Goal: Information Seeking & Learning: Learn about a topic

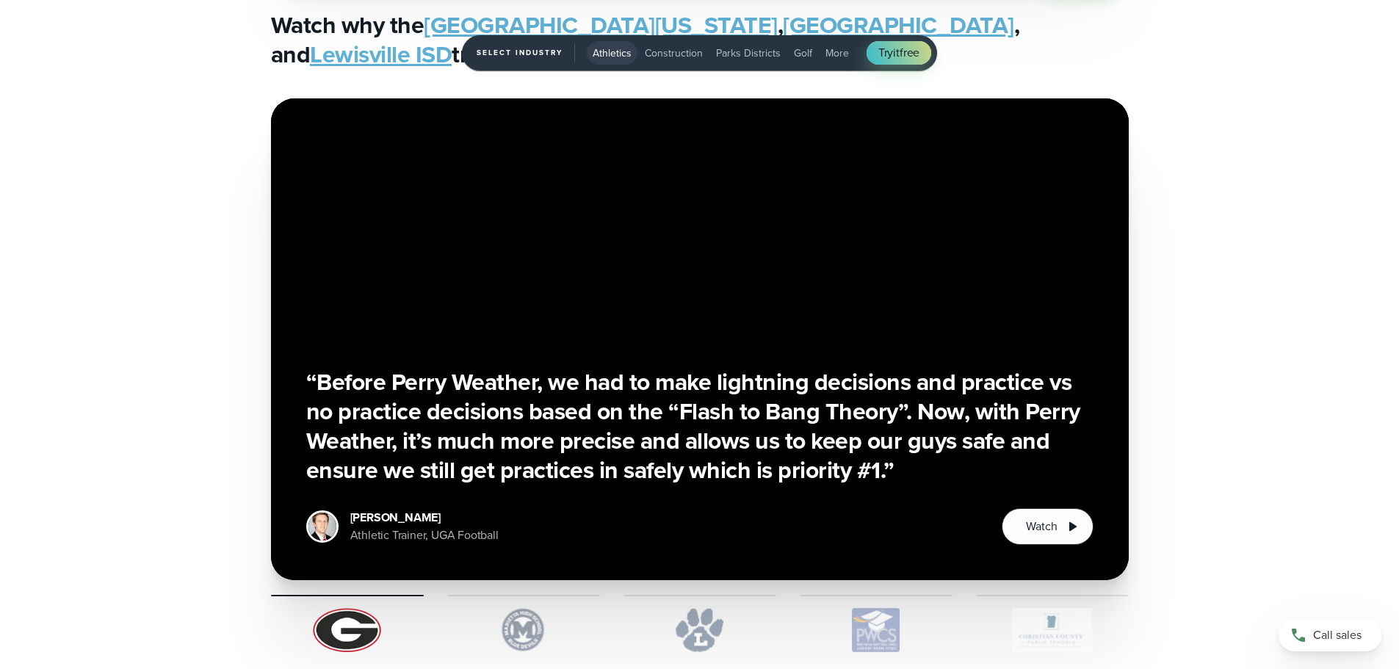
scroll to position [3452, 0]
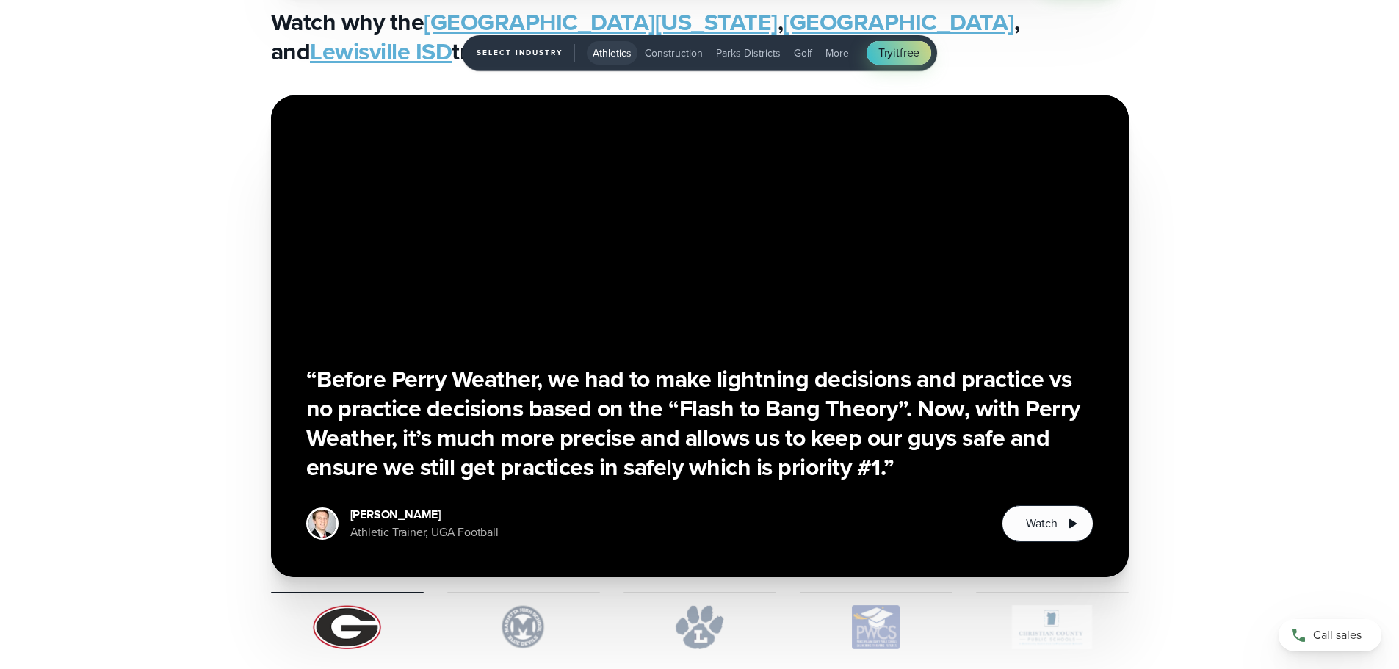
click at [489, 593] on div "1 of 5" at bounding box center [523, 620] width 153 height 57
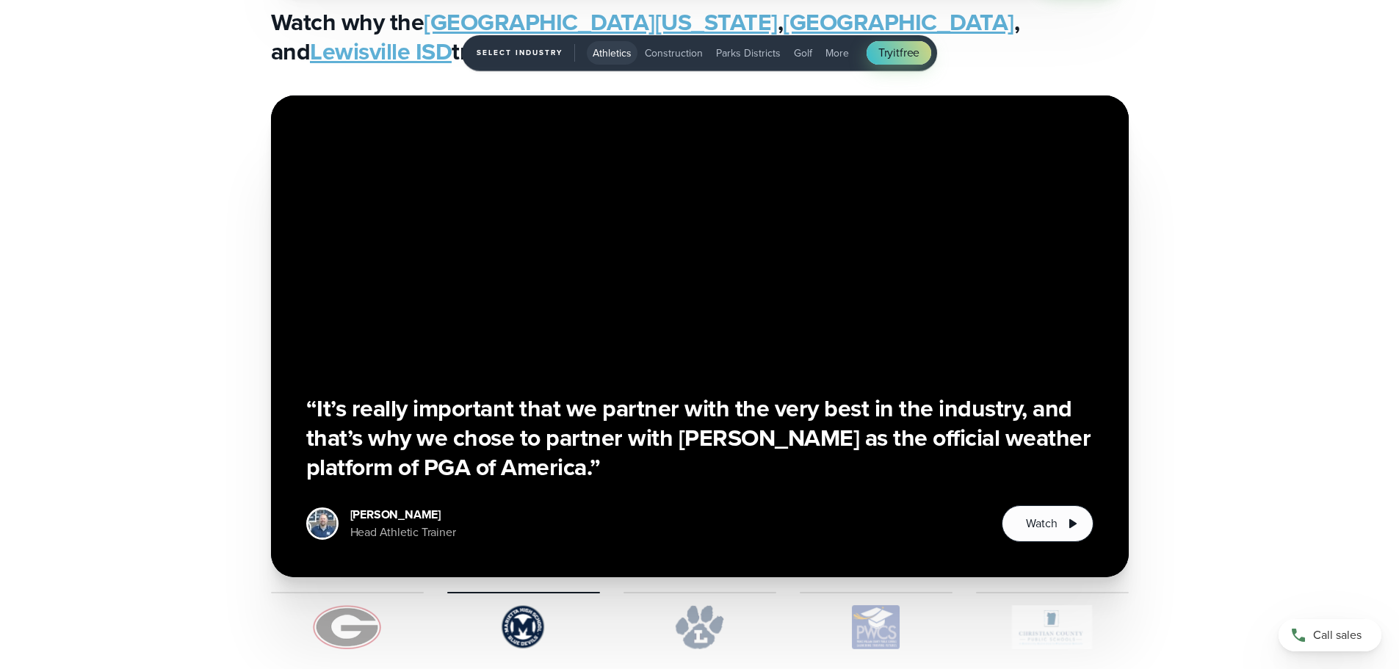
click at [697, 630] on img "1 of 5" at bounding box center [700, 627] width 153 height 44
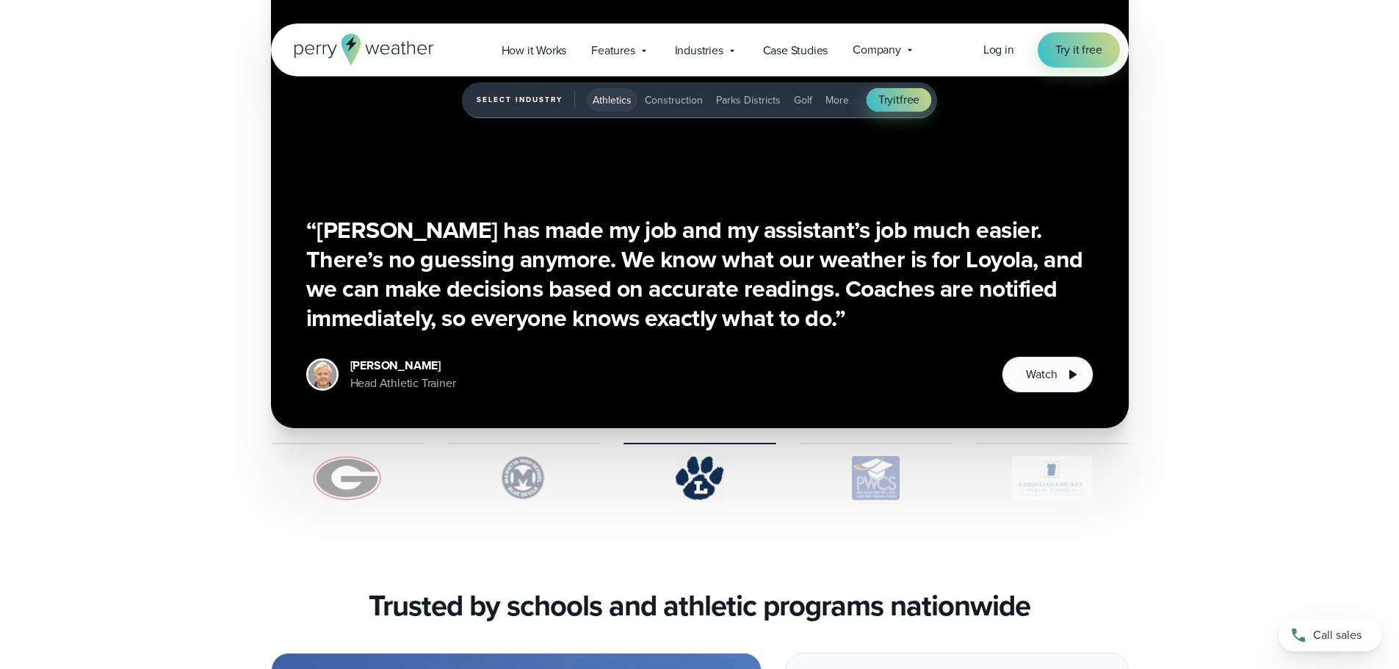
scroll to position [3599, 0]
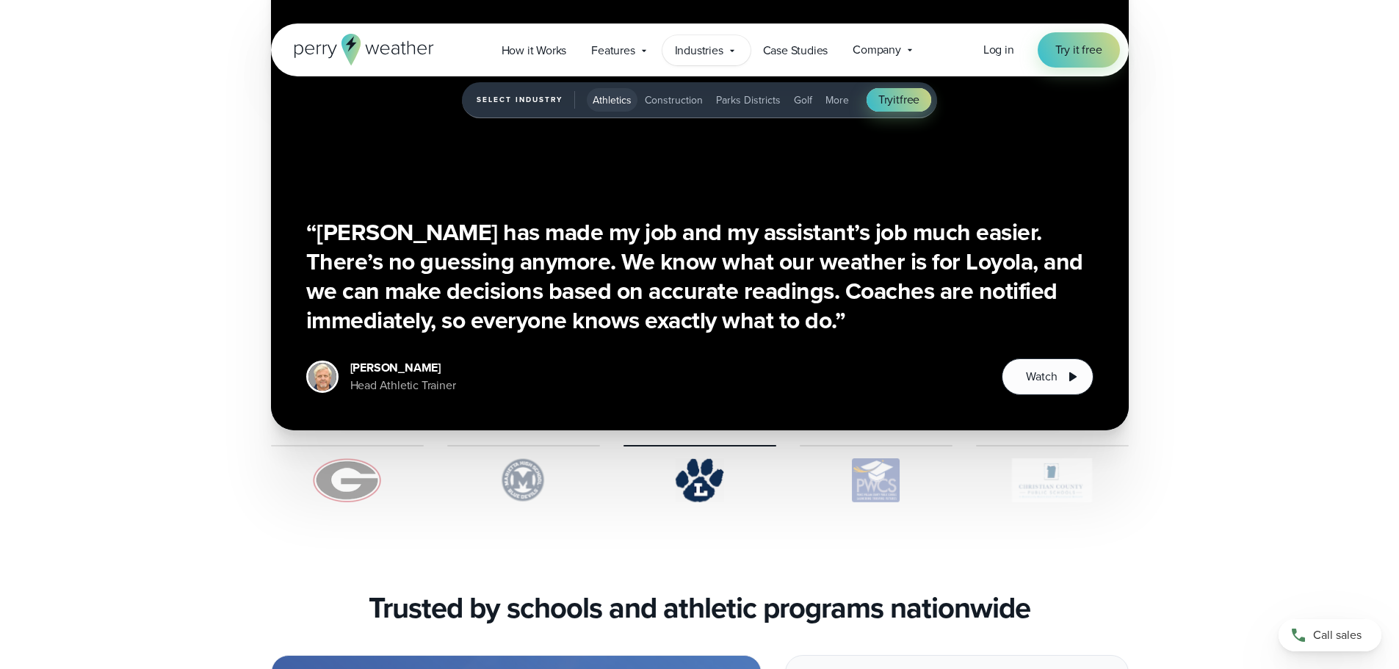
click at [709, 48] on span "Industries" at bounding box center [699, 51] width 48 height 18
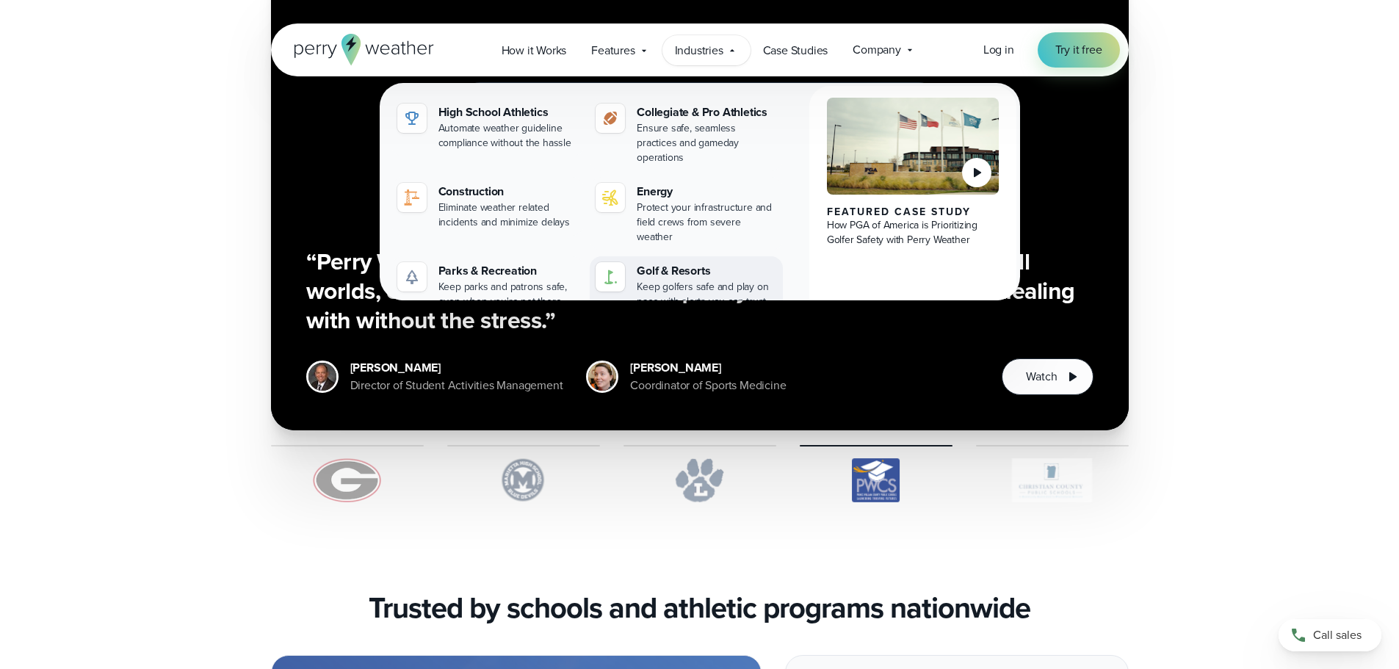
click at [732, 280] on div "Keep golfers safe and play on pace with alerts you can trust" at bounding box center [707, 294] width 140 height 29
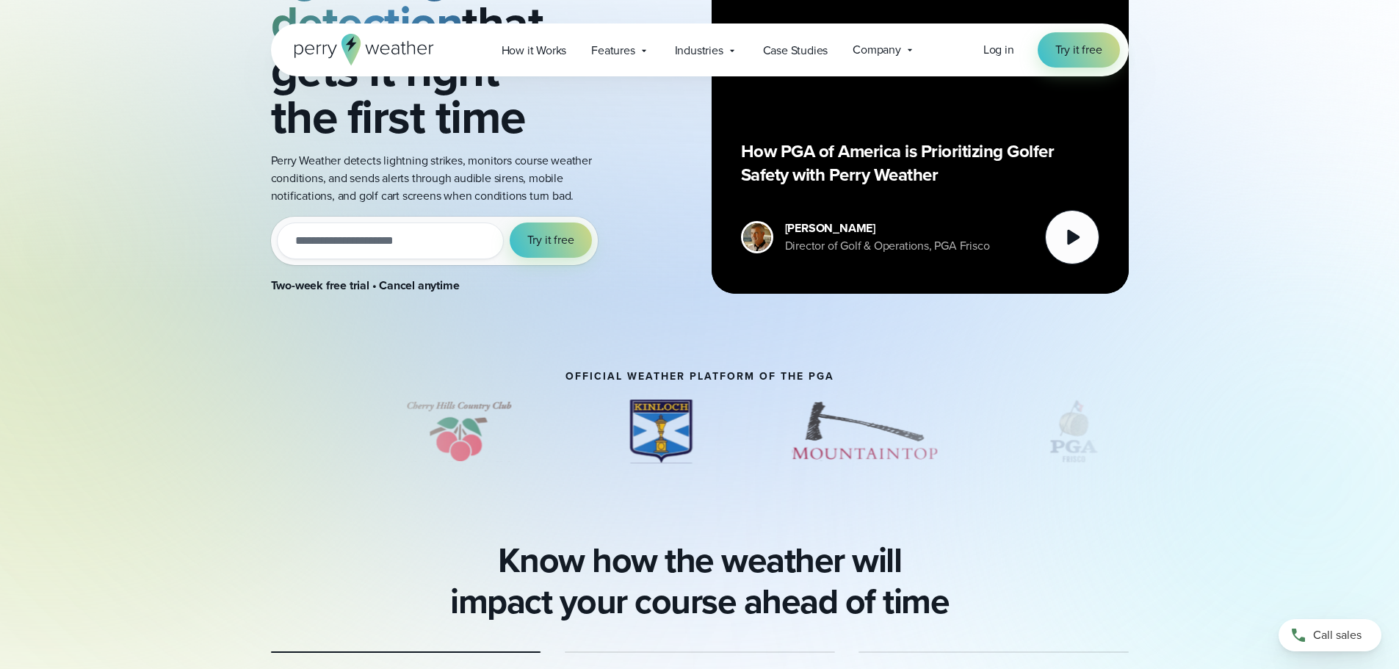
scroll to position [441, 0]
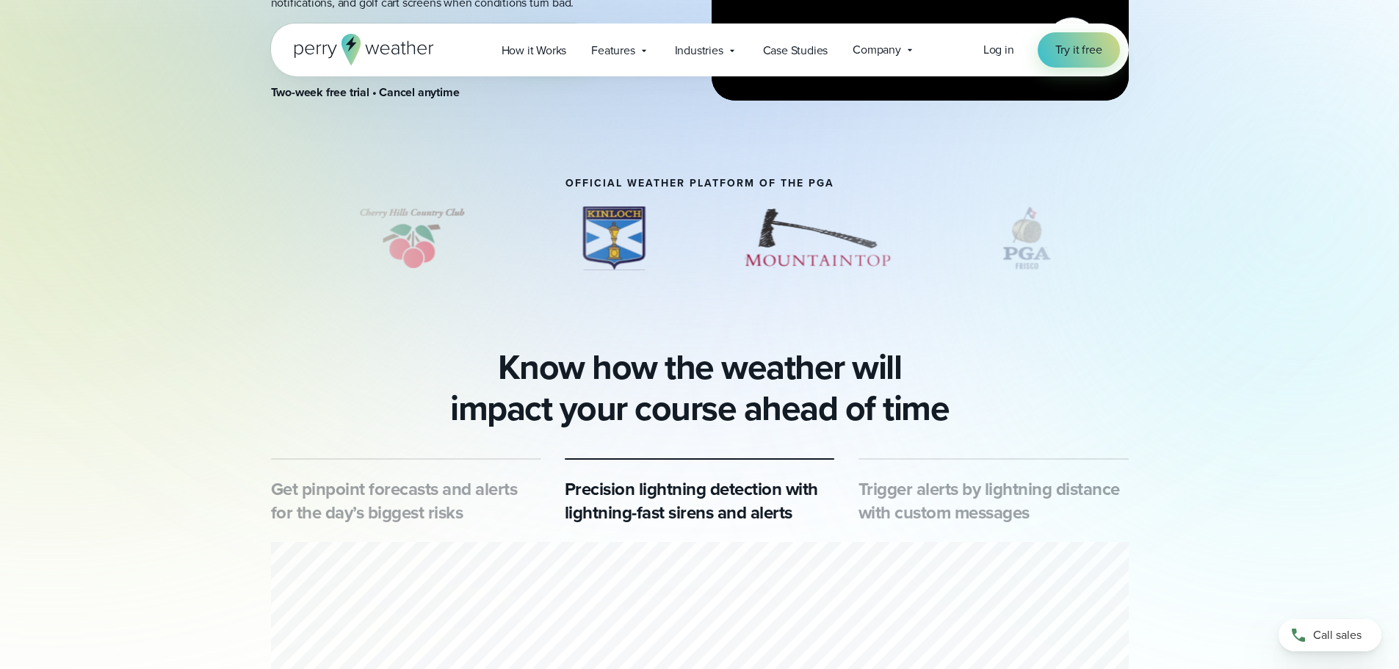
drag, startPoint x: 847, startPoint y: 231, endPoint x: 481, endPoint y: 226, distance: 366.5
click at [515, 230] on div "slideshow" at bounding box center [700, 237] width 858 height 73
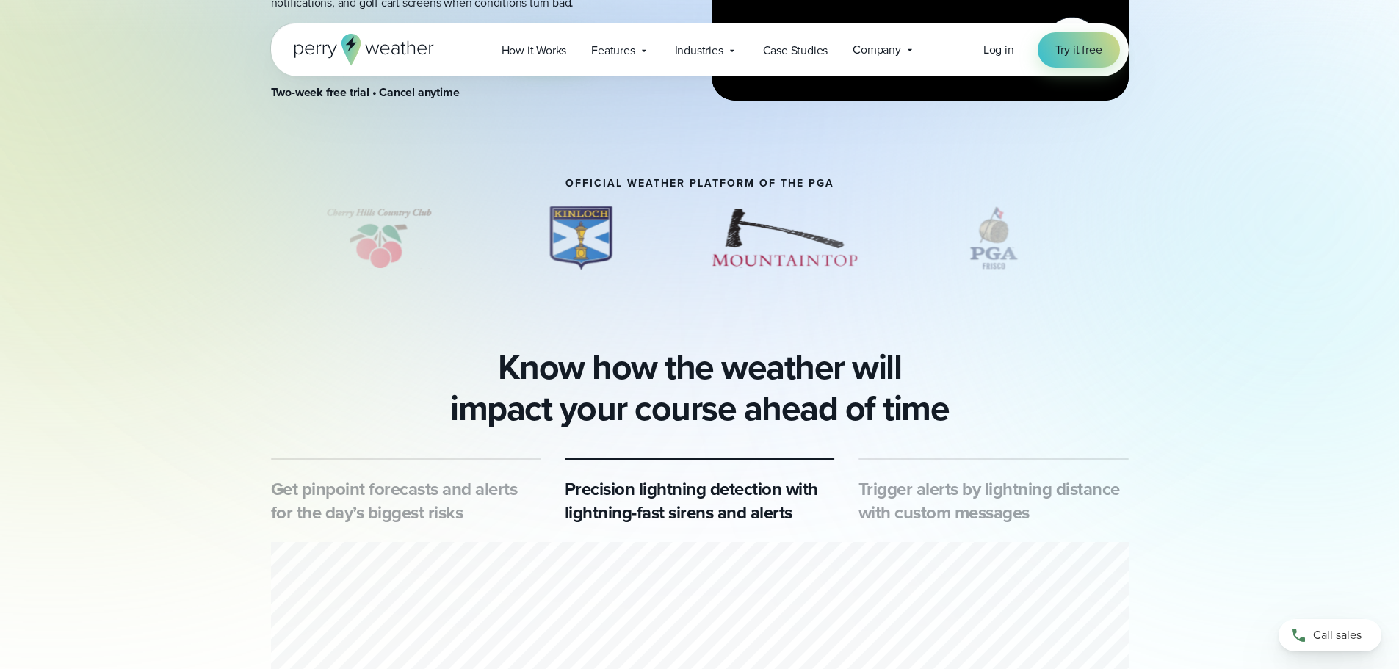
click at [1006, 260] on img "5 of 13" at bounding box center [994, 237] width 107 height 73
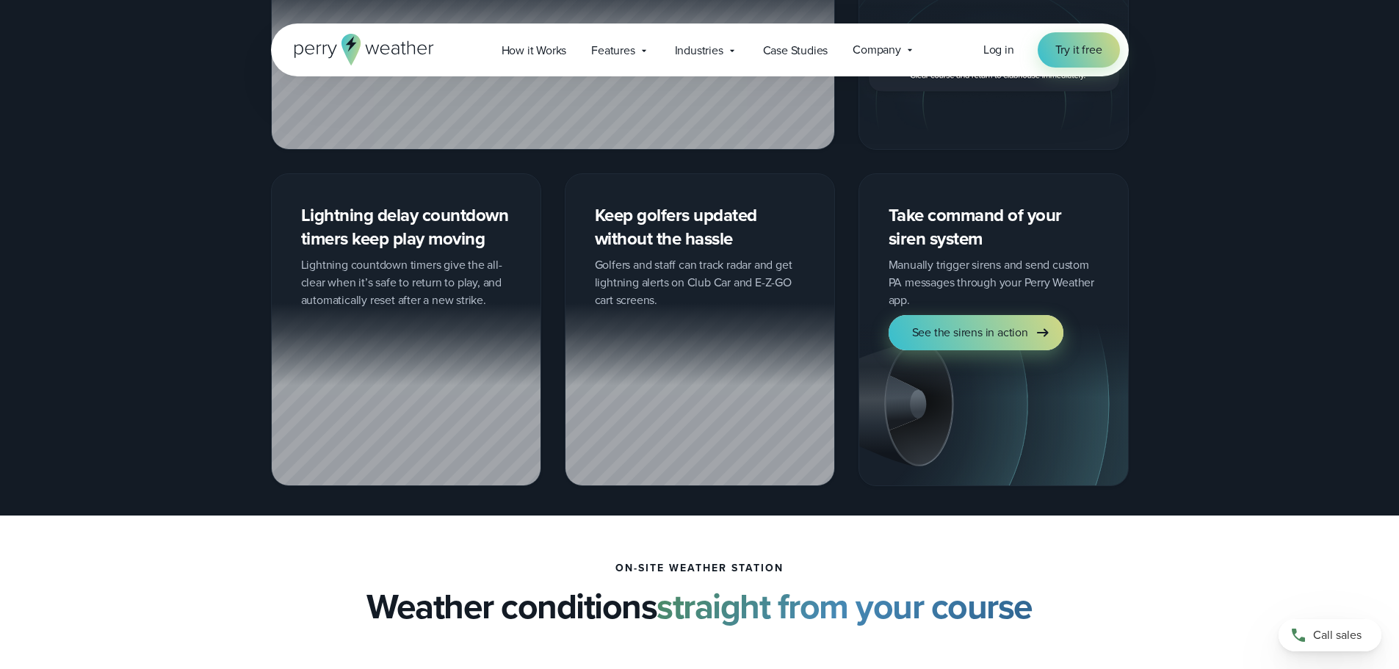
scroll to position [1836, 0]
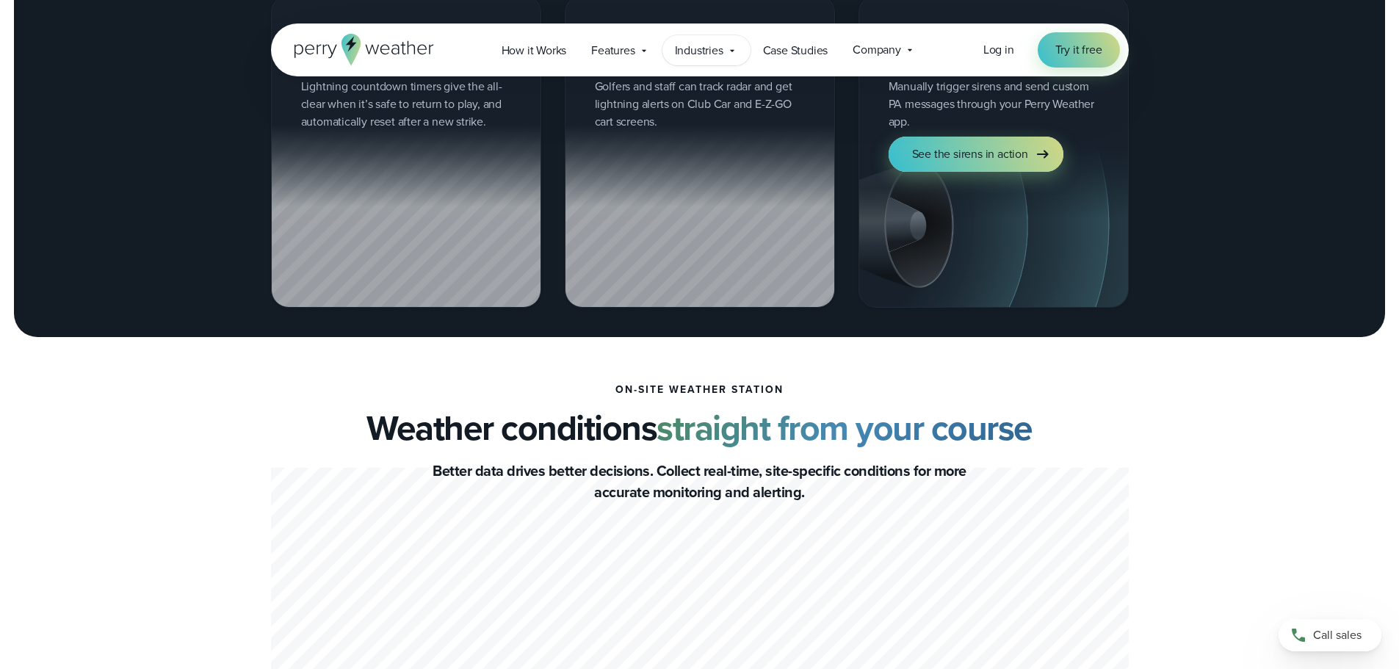
click at [720, 54] on span "Industries" at bounding box center [699, 51] width 48 height 18
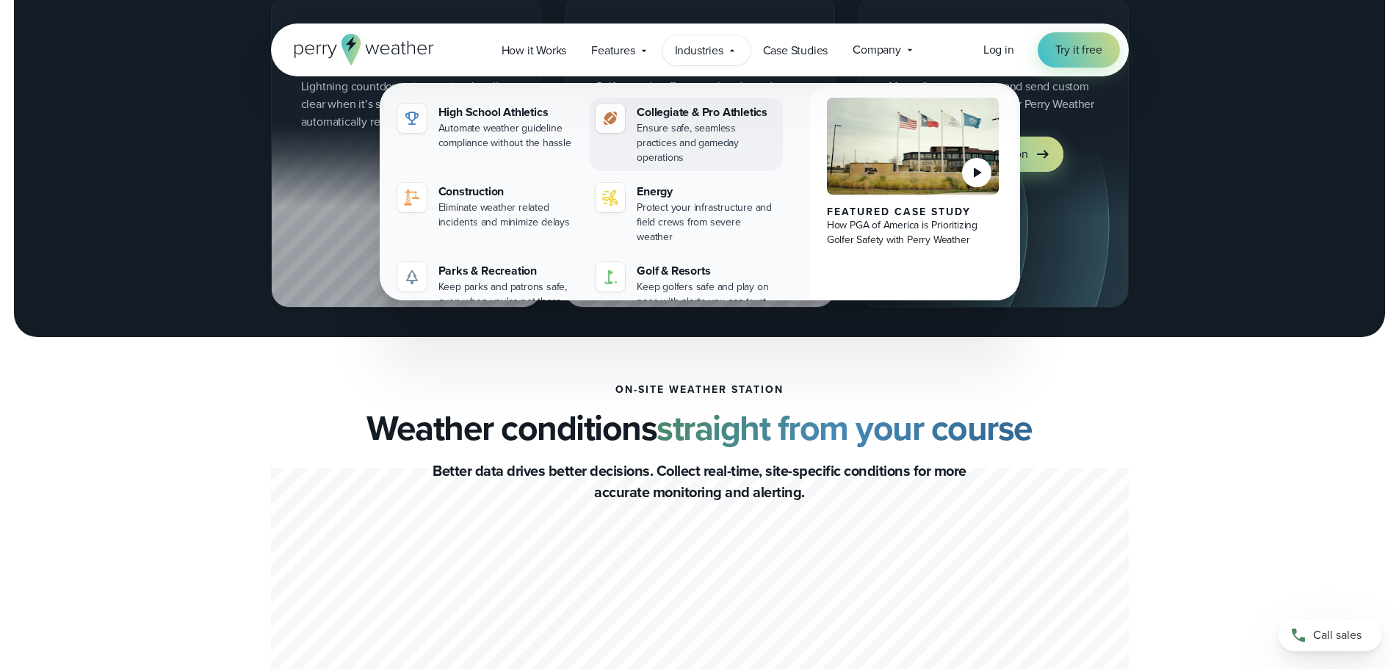
click at [737, 142] on div "Ensure safe, seamless practices and gameday operations" at bounding box center [707, 143] width 140 height 44
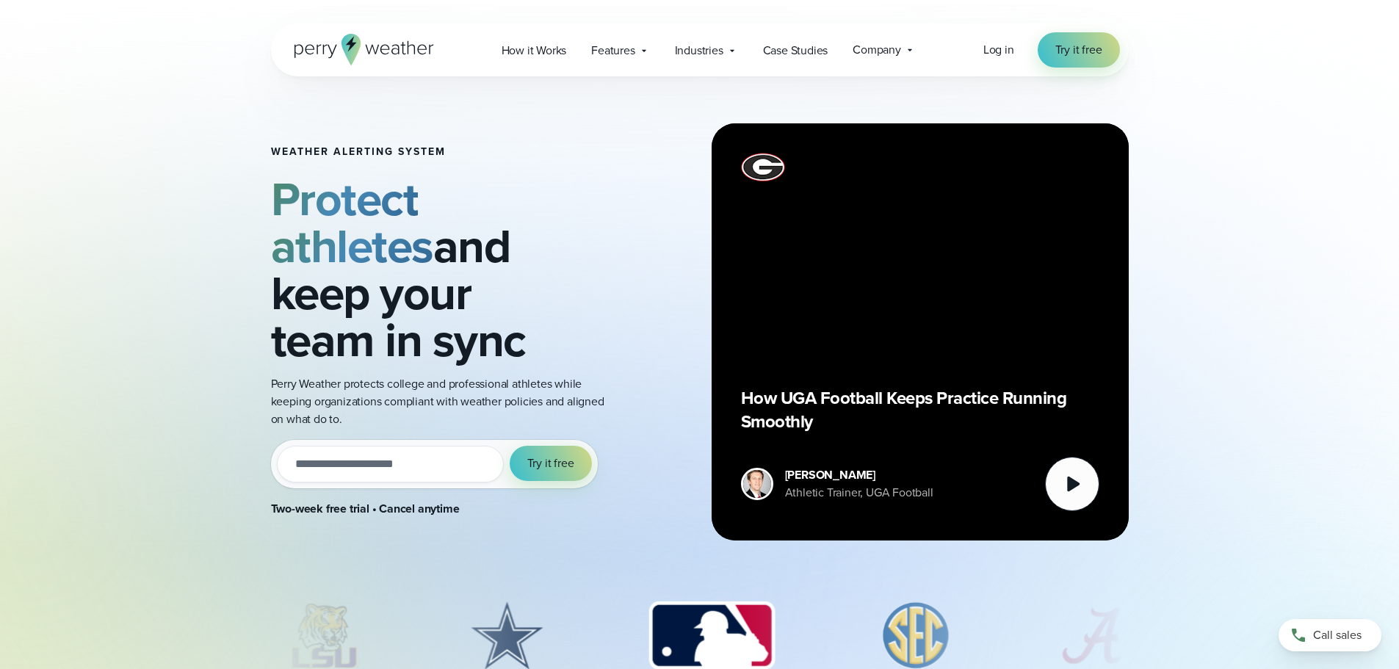
scroll to position [294, 0]
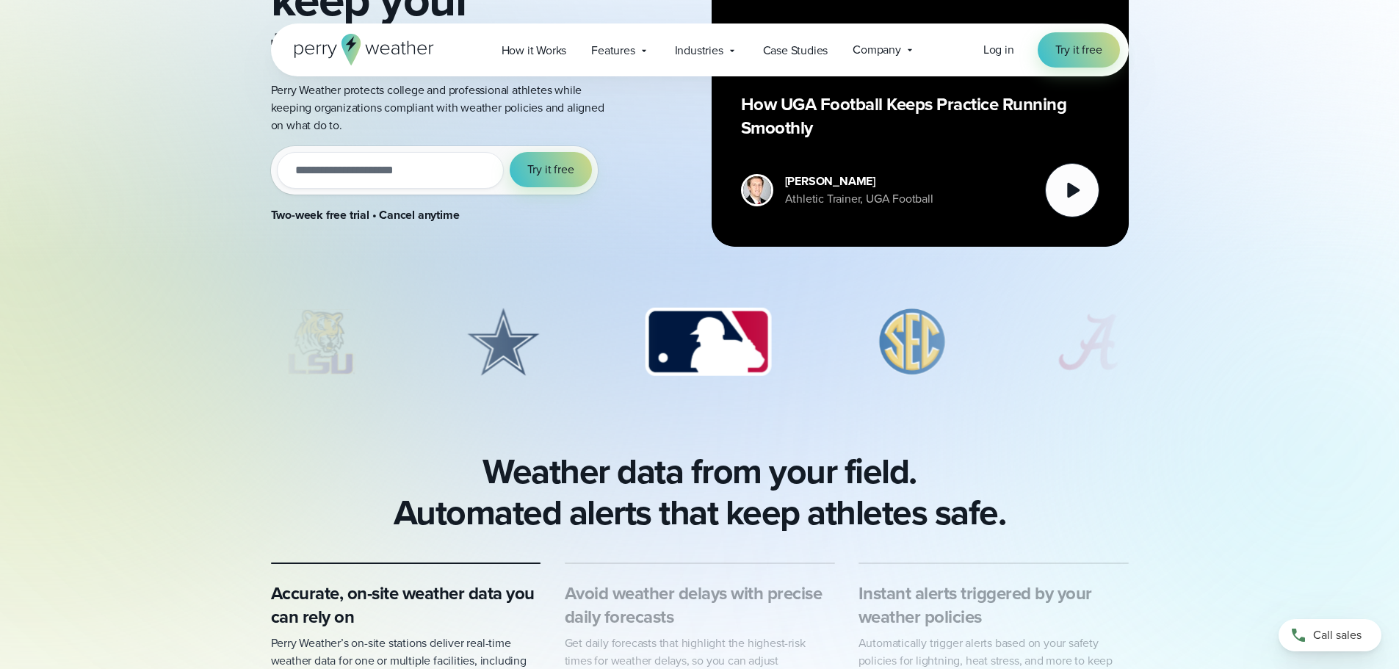
drag, startPoint x: 721, startPoint y: 335, endPoint x: 436, endPoint y: 342, distance: 285.0
click at [437, 341] on div "slideshow" at bounding box center [700, 342] width 858 height 73
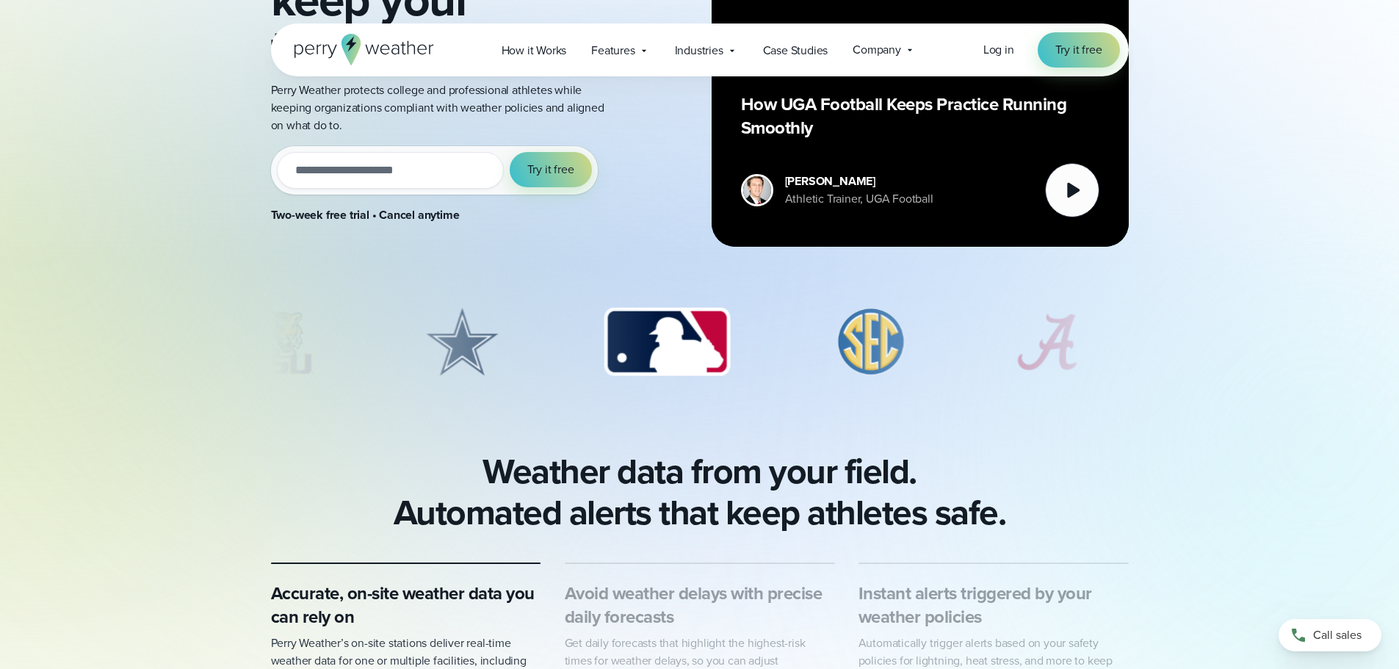
drag, startPoint x: 612, startPoint y: 340, endPoint x: 809, endPoint y: 335, distance: 196.2
click at [809, 335] on div "slideshow" at bounding box center [700, 342] width 858 height 73
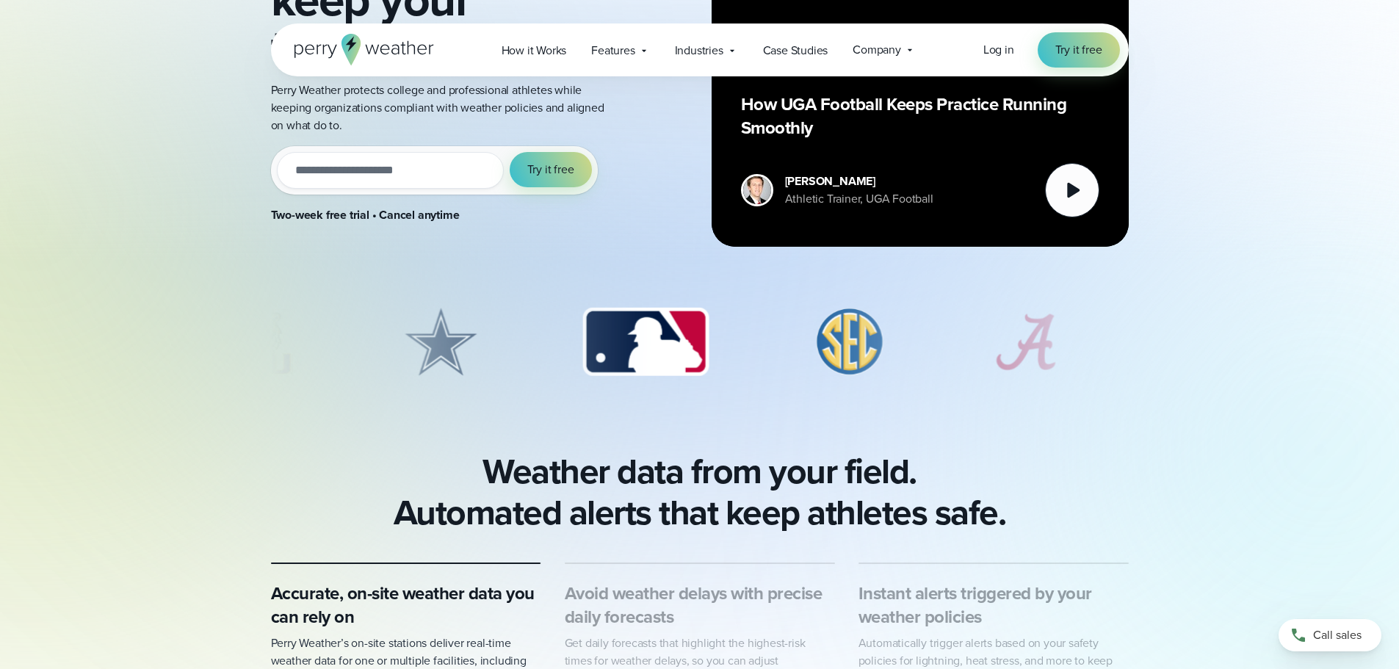
drag, startPoint x: 659, startPoint y: 337, endPoint x: 524, endPoint y: 348, distance: 135.6
click at [524, 348] on div "slideshow" at bounding box center [700, 342] width 858 height 73
